Goal: Find contact information: Find contact information

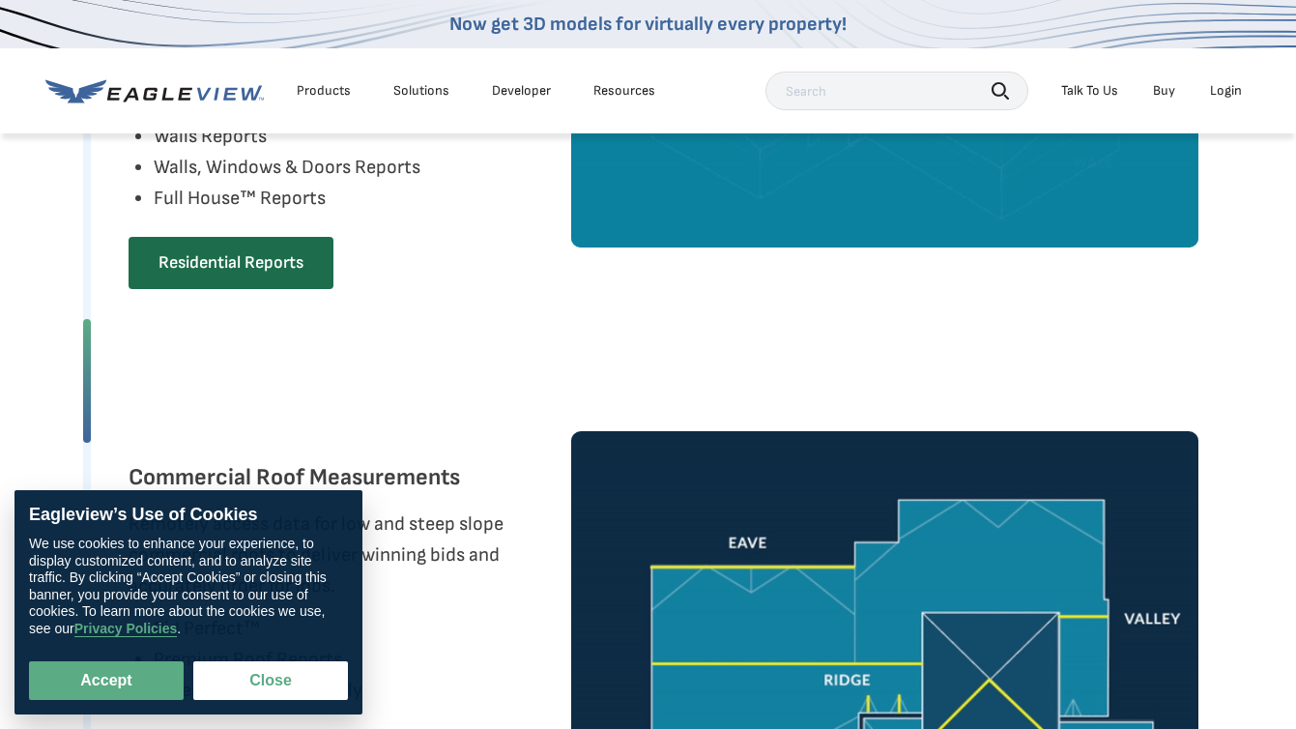
scroll to position [1358, 0]
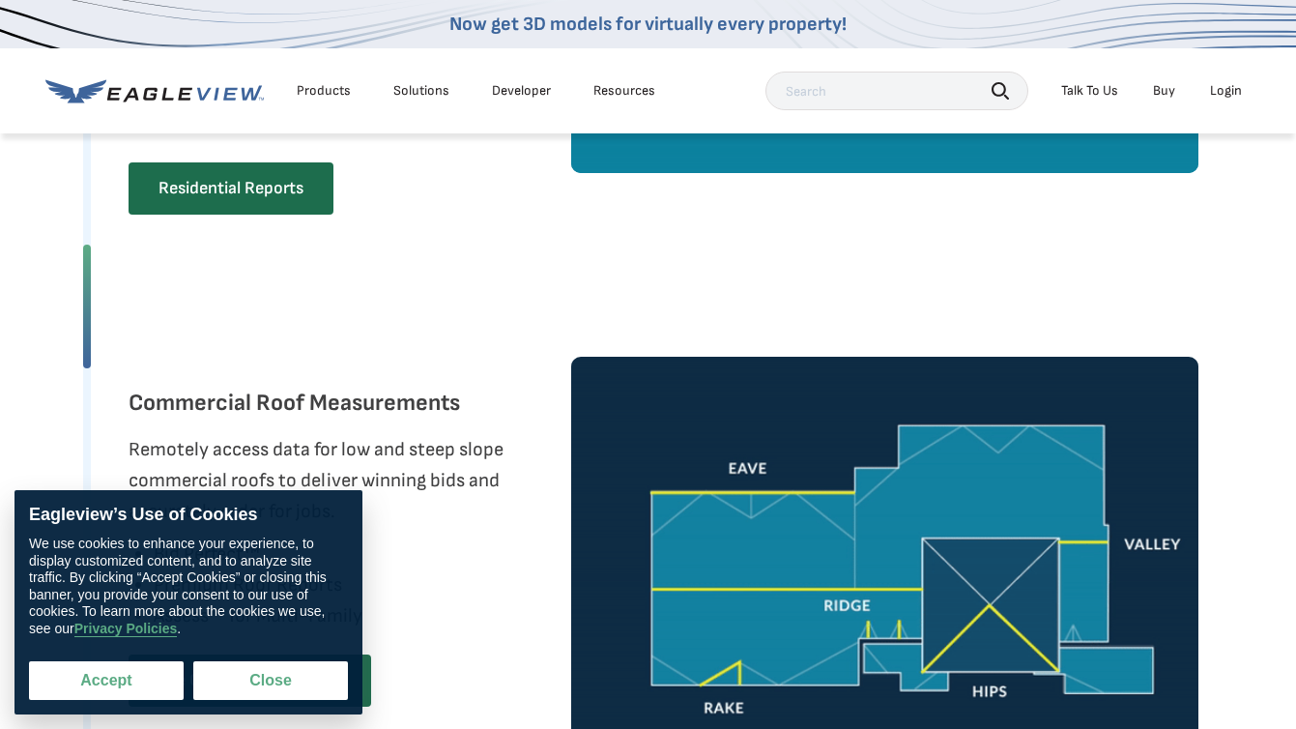
click at [158, 678] on button "Accept" at bounding box center [106, 680] width 155 height 39
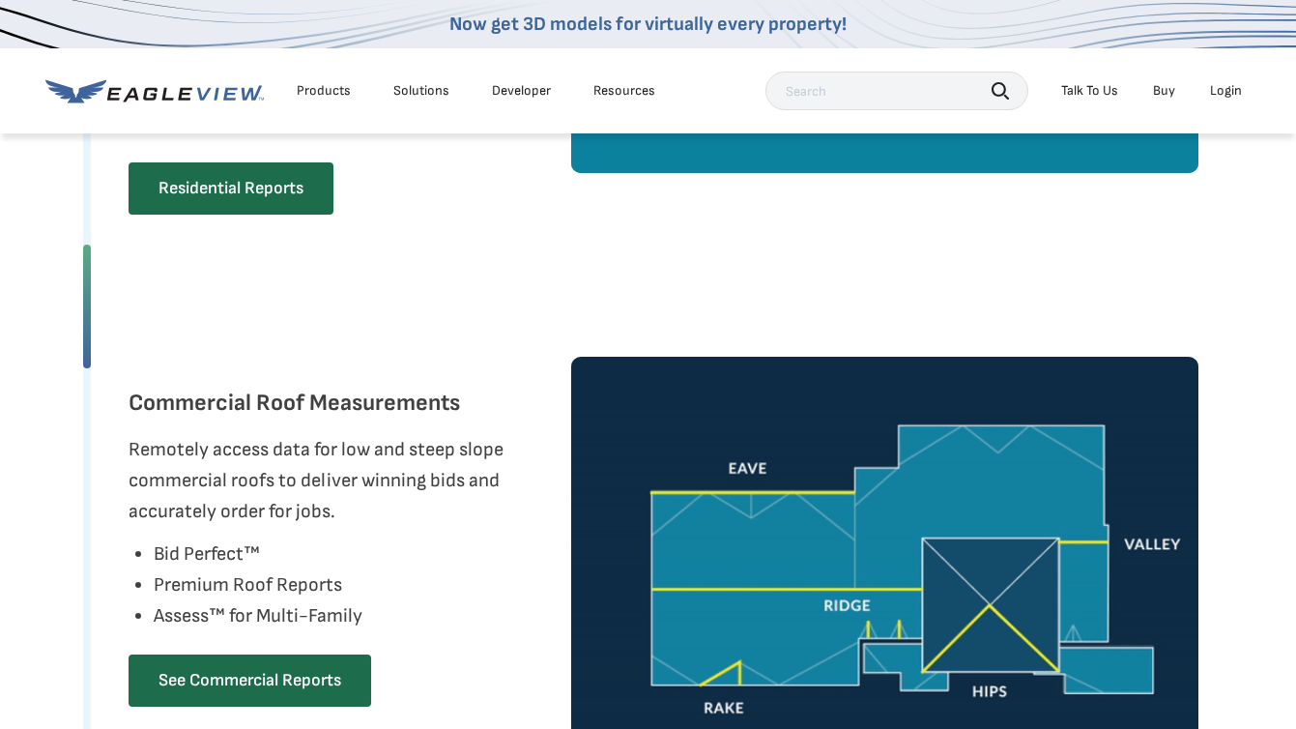
checkbox input "true"
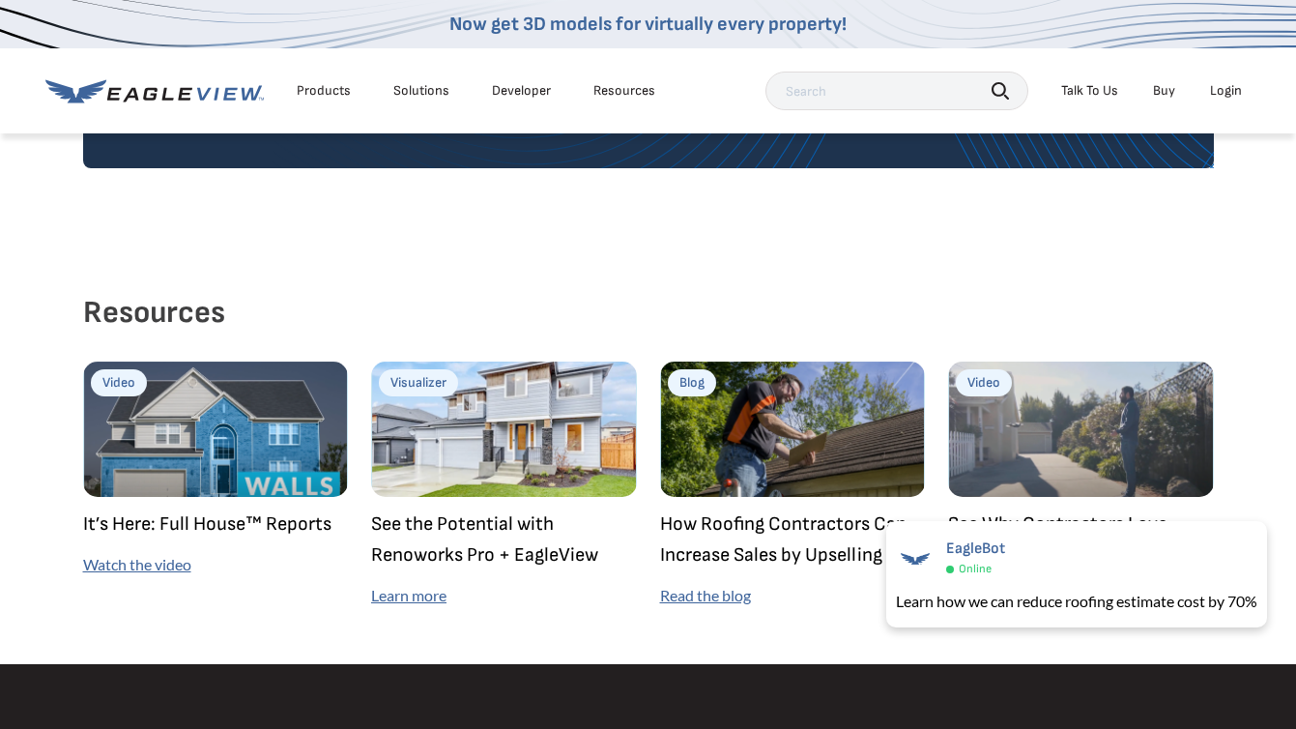
scroll to position [4937, 0]
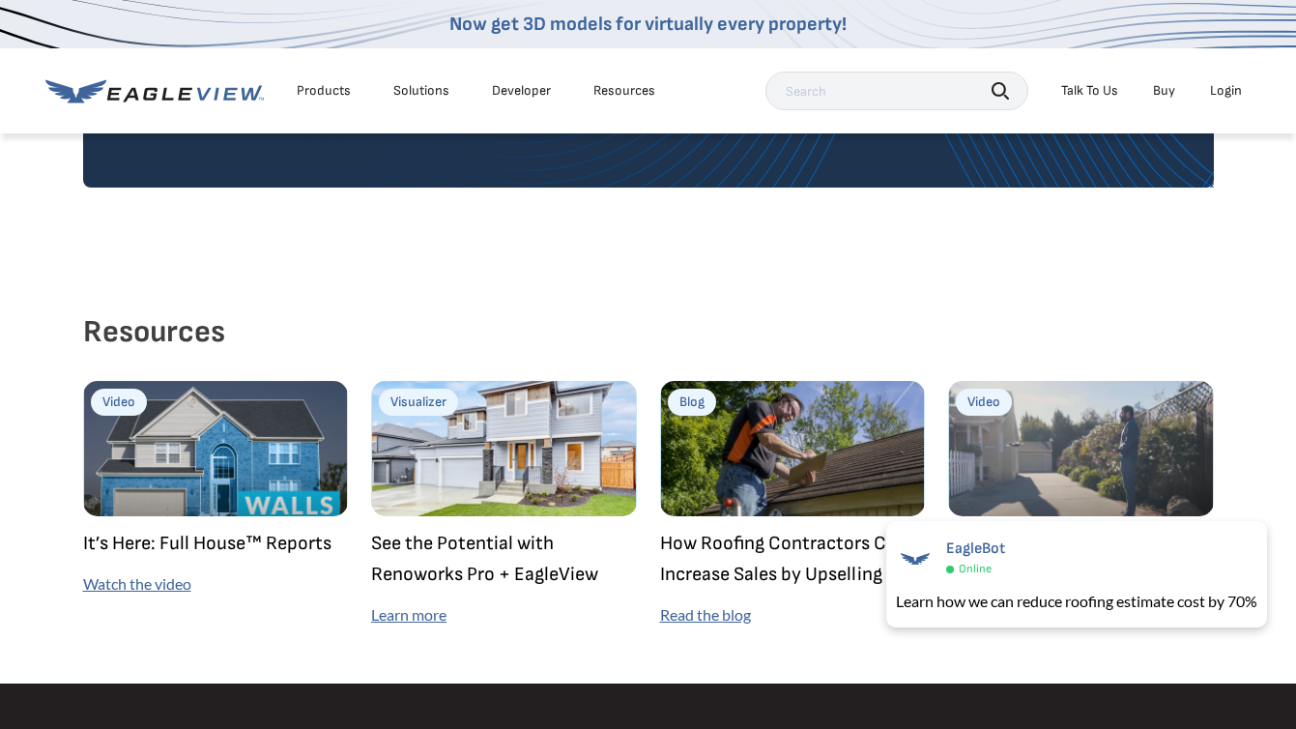
click at [1079, 90] on div "Talk To Us" at bounding box center [1089, 90] width 57 height 17
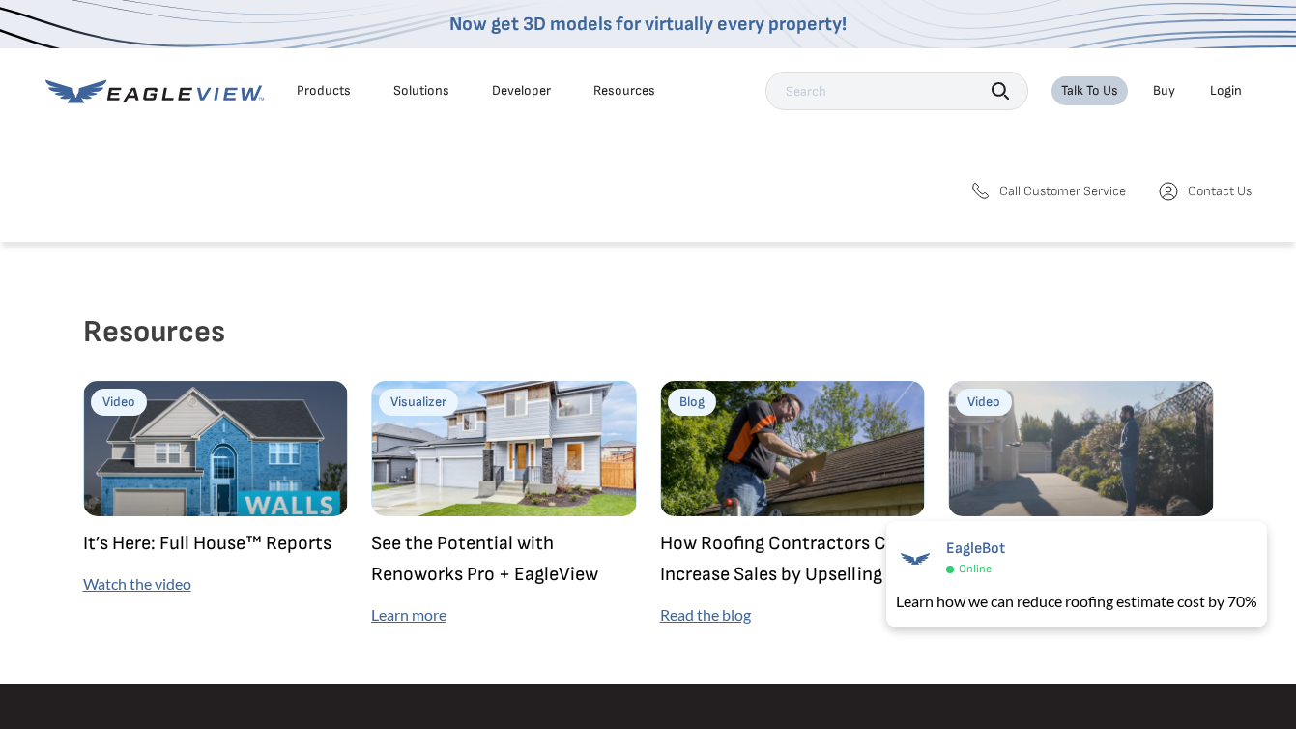
click at [1207, 192] on span "Contact Us" at bounding box center [1219, 191] width 64 height 17
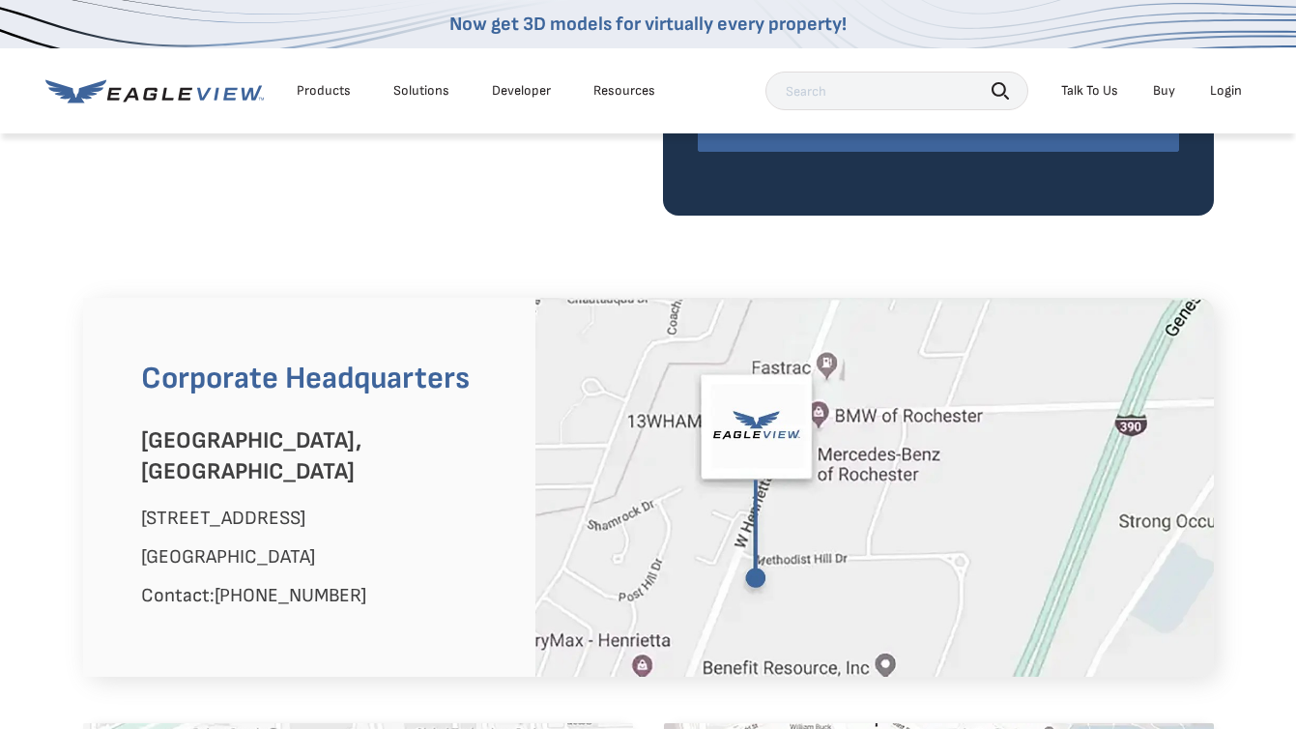
scroll to position [1045, 0]
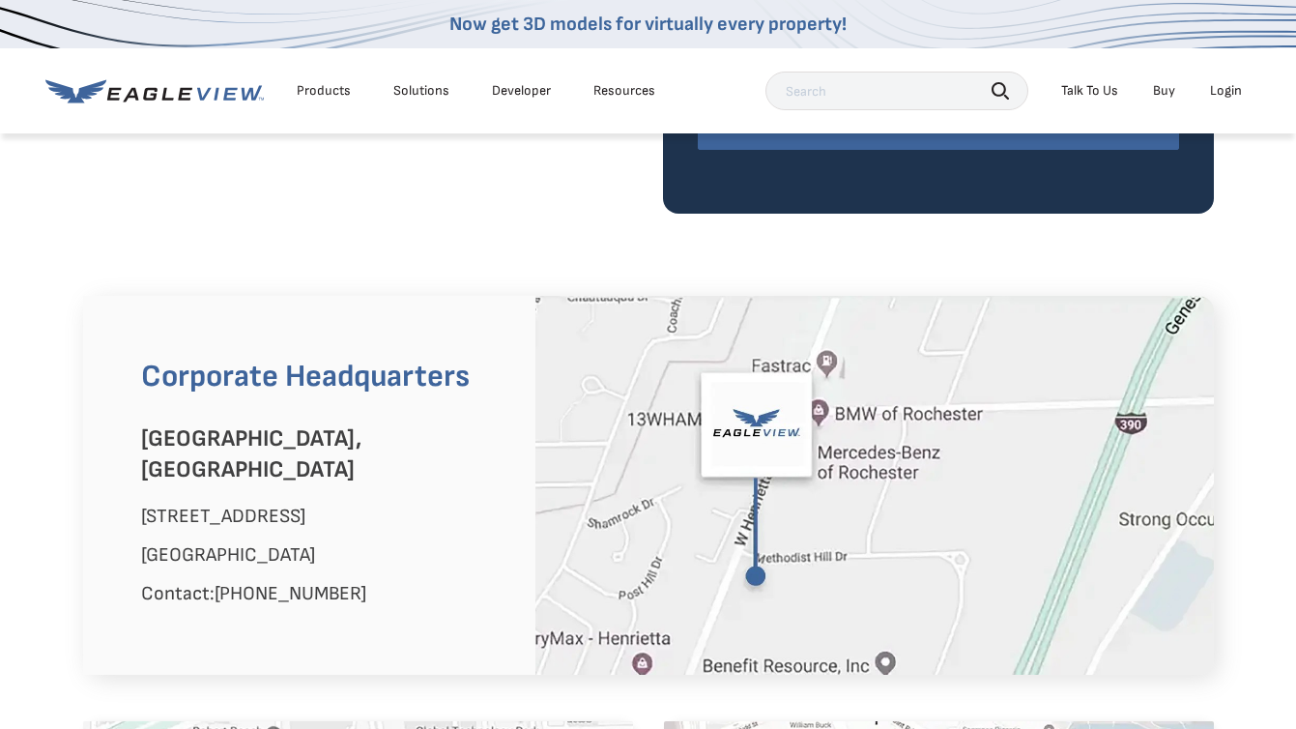
drag, startPoint x: 371, startPoint y: 563, endPoint x: 229, endPoint y: 562, distance: 142.0
click at [229, 578] on p "Contact: [PHONE_NUMBER]" at bounding box center [323, 593] width 365 height 31
copy link "[PHONE_NUMBER]"
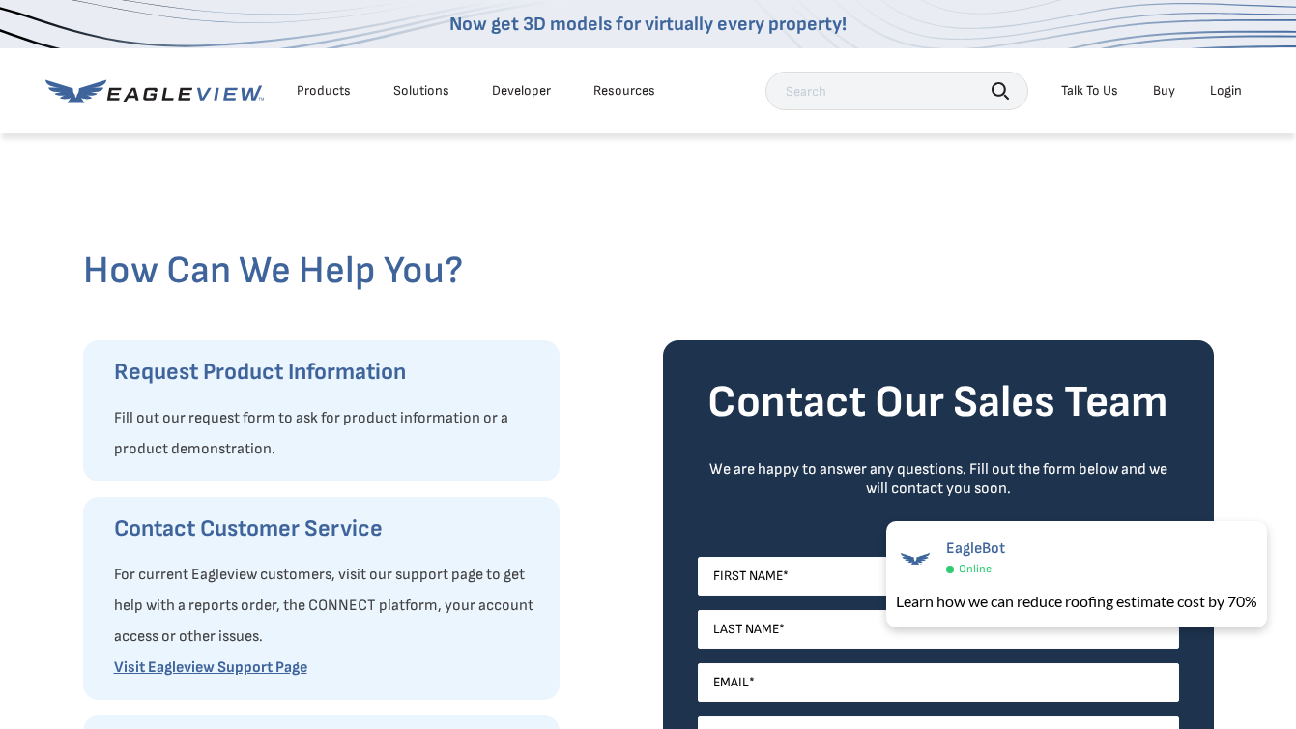
scroll to position [0, 0]
